Goal: Transaction & Acquisition: Book appointment/travel/reservation

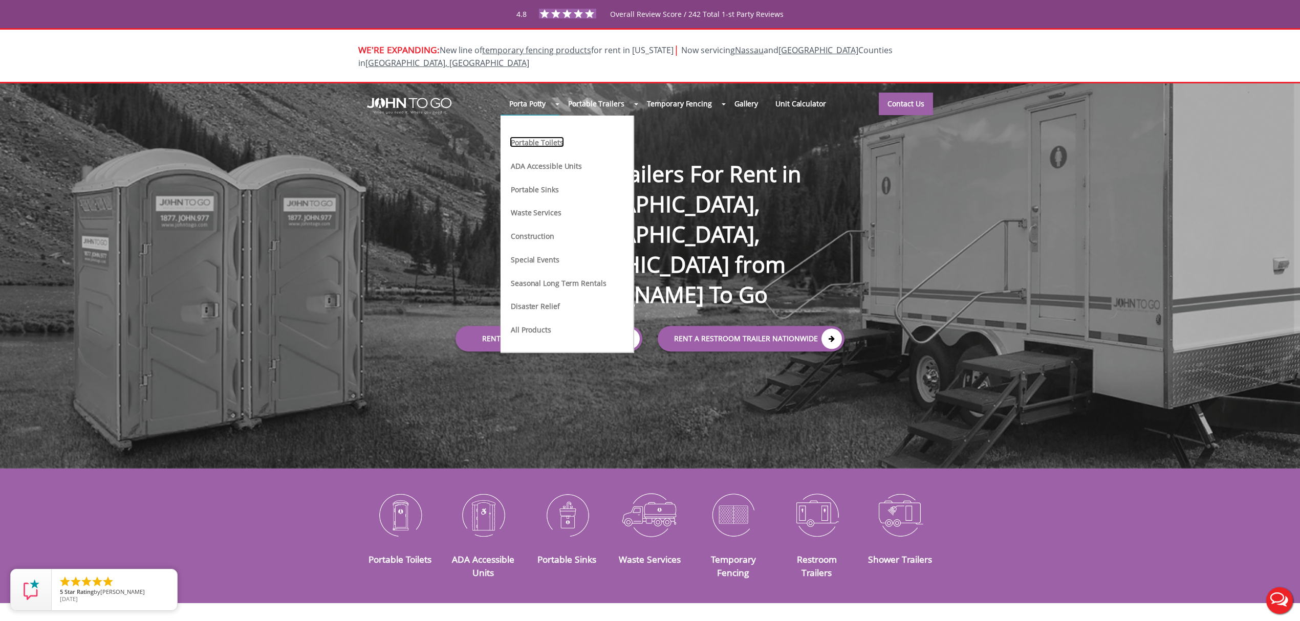
click at [553, 137] on link "Portable Toilets" at bounding box center [537, 142] width 54 height 11
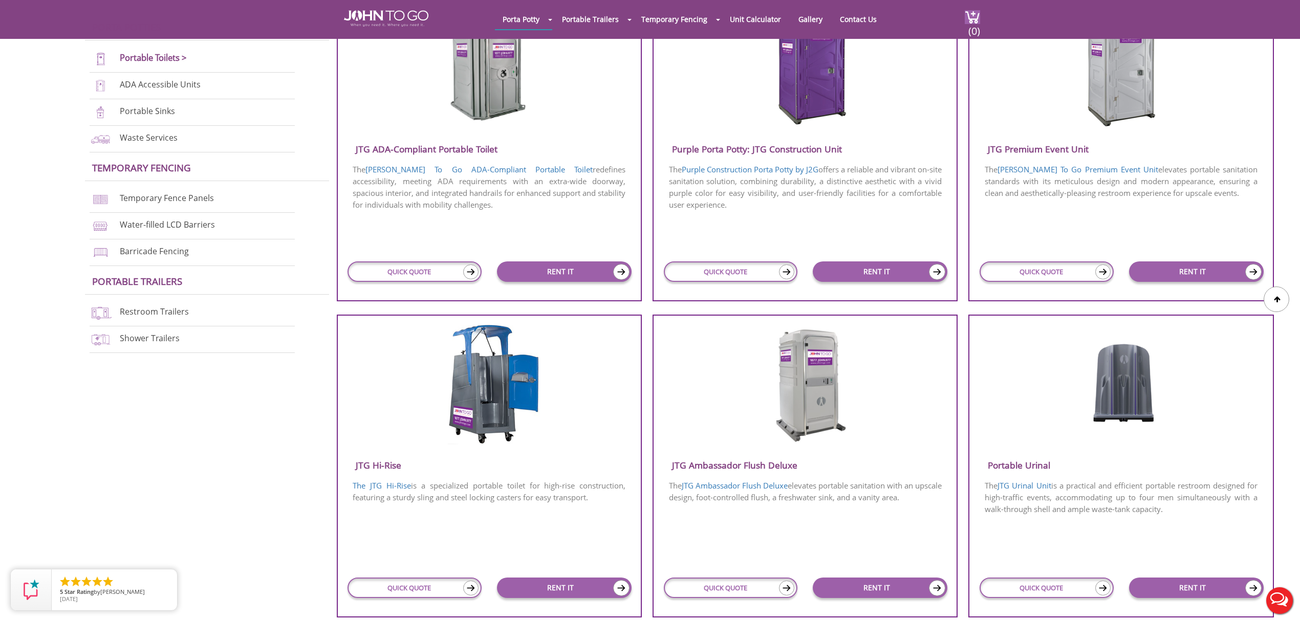
scroll to position [477, 0]
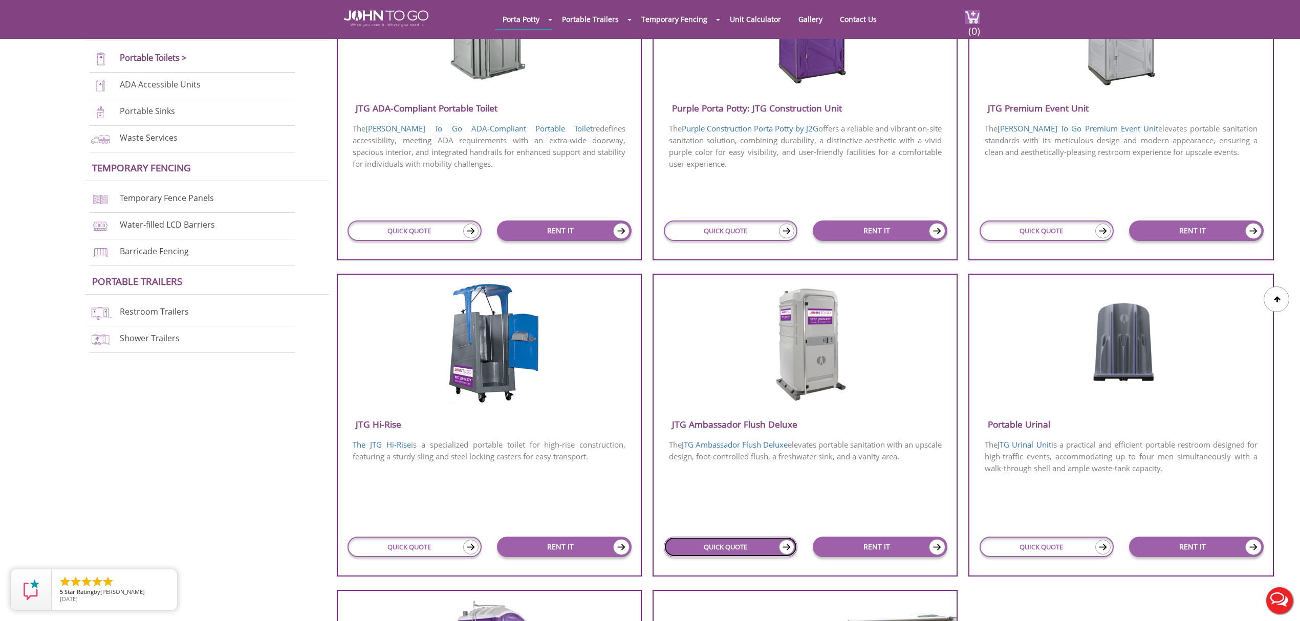
click at [719, 553] on link "QUICK QUOTE" at bounding box center [731, 547] width 134 height 20
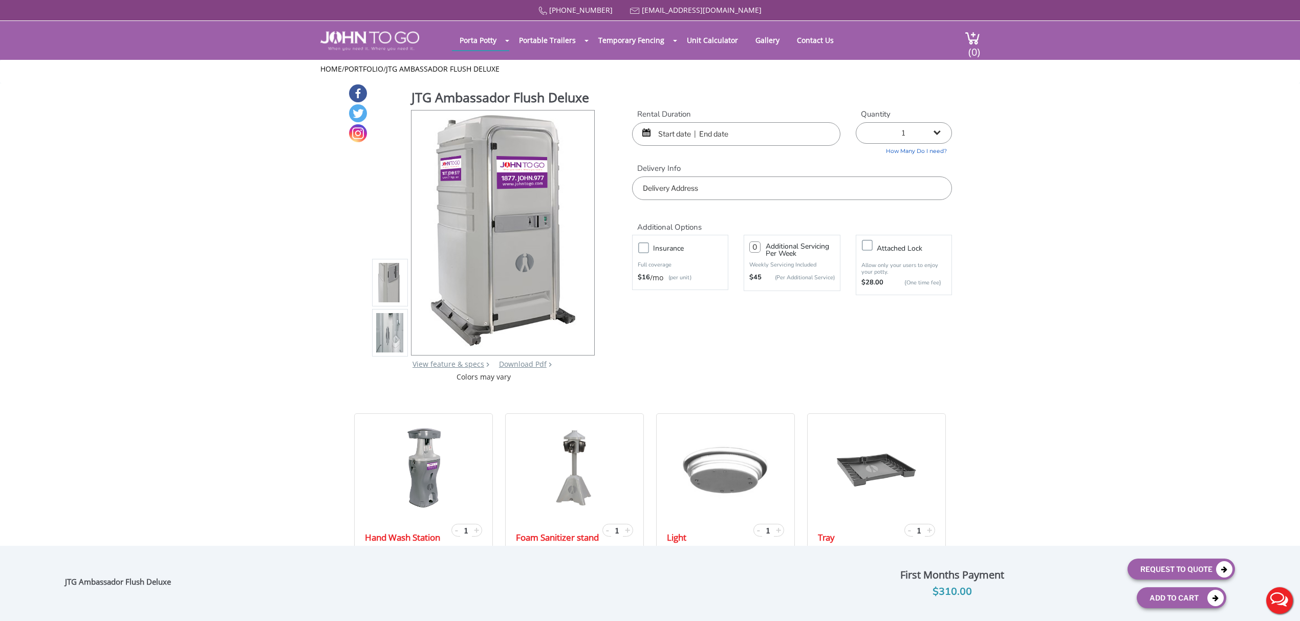
click at [669, 129] on input "text" at bounding box center [736, 134] width 208 height 24
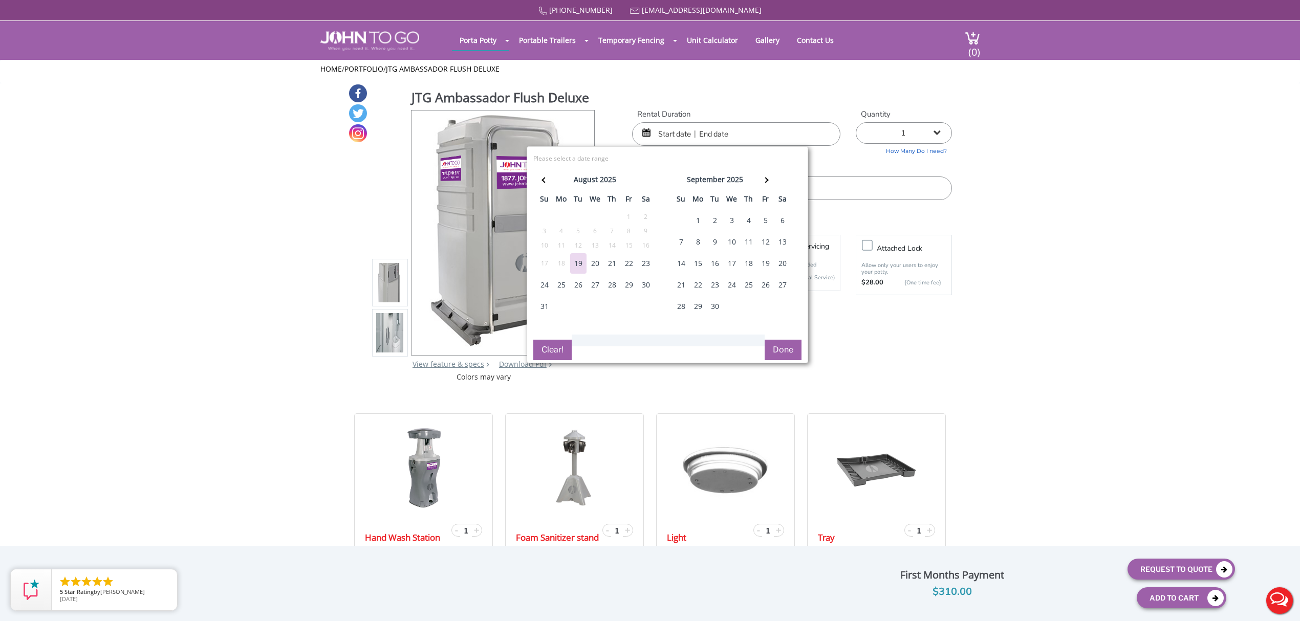
click at [785, 219] on div "6" at bounding box center [782, 220] width 16 height 20
type input "09/06/2025 to 09/06/2025"
click at [849, 188] on input "text" at bounding box center [792, 189] width 320 height 24
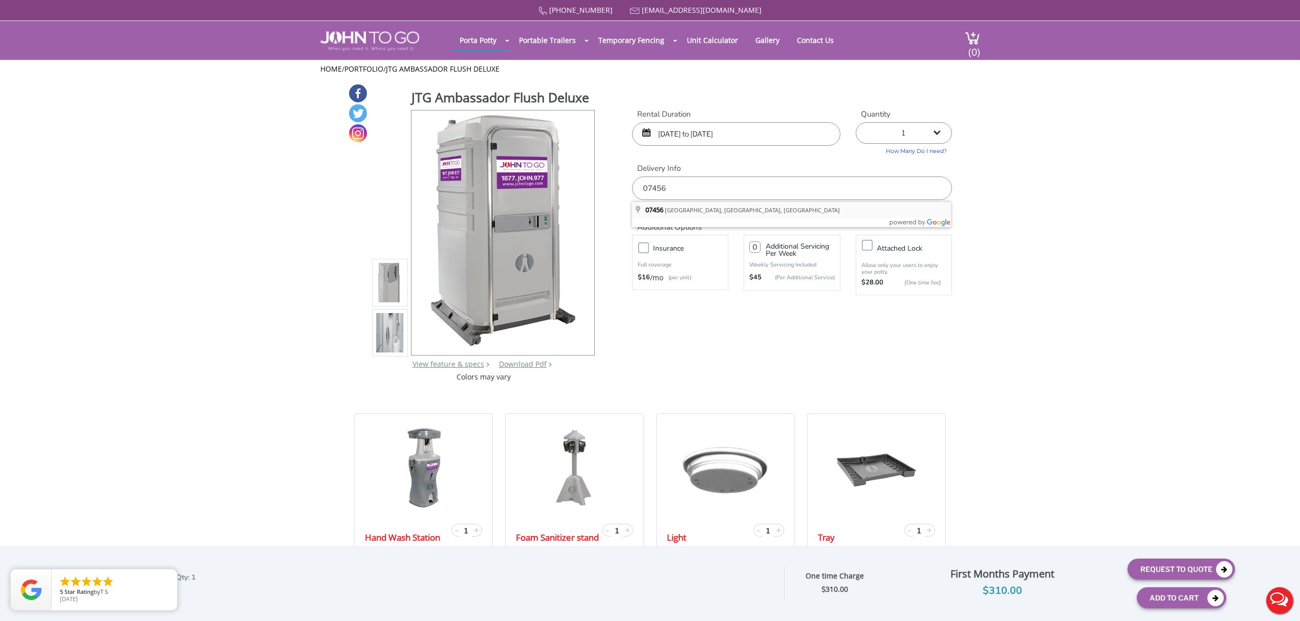
type input "Ringwood, NJ 07456, USA"
click at [648, 248] on label "Insurance" at bounding box center [690, 248] width 85 height 13
click at [0, 0] on input "Insurance" at bounding box center [0, 0] width 0 height 0
